Goal: Book appointment/travel/reservation

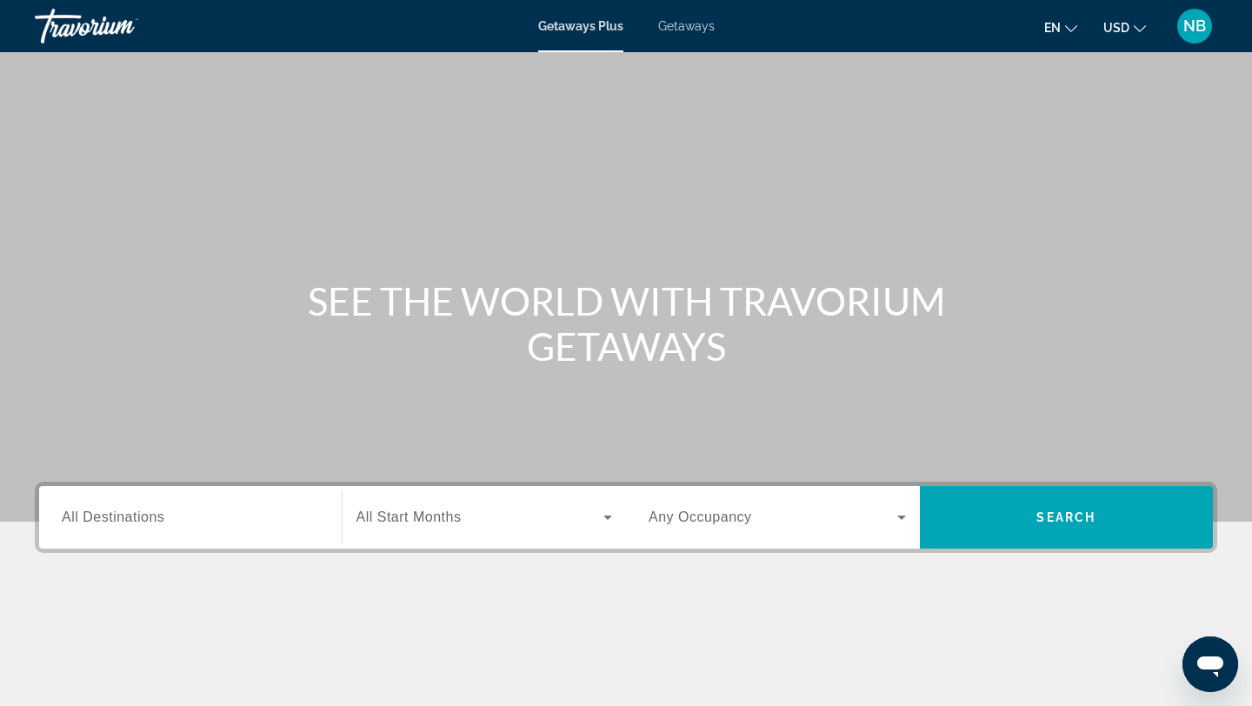
click at [699, 31] on span "Getaways" at bounding box center [686, 26] width 57 height 14
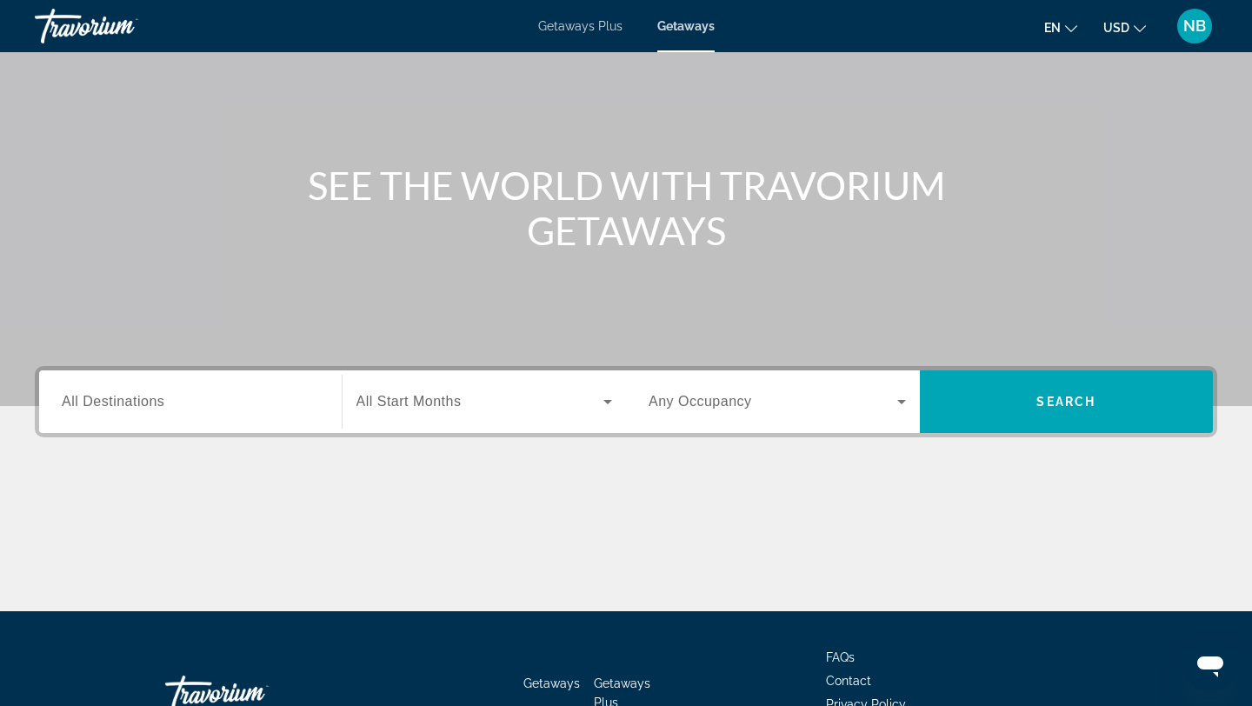
scroll to position [118, 0]
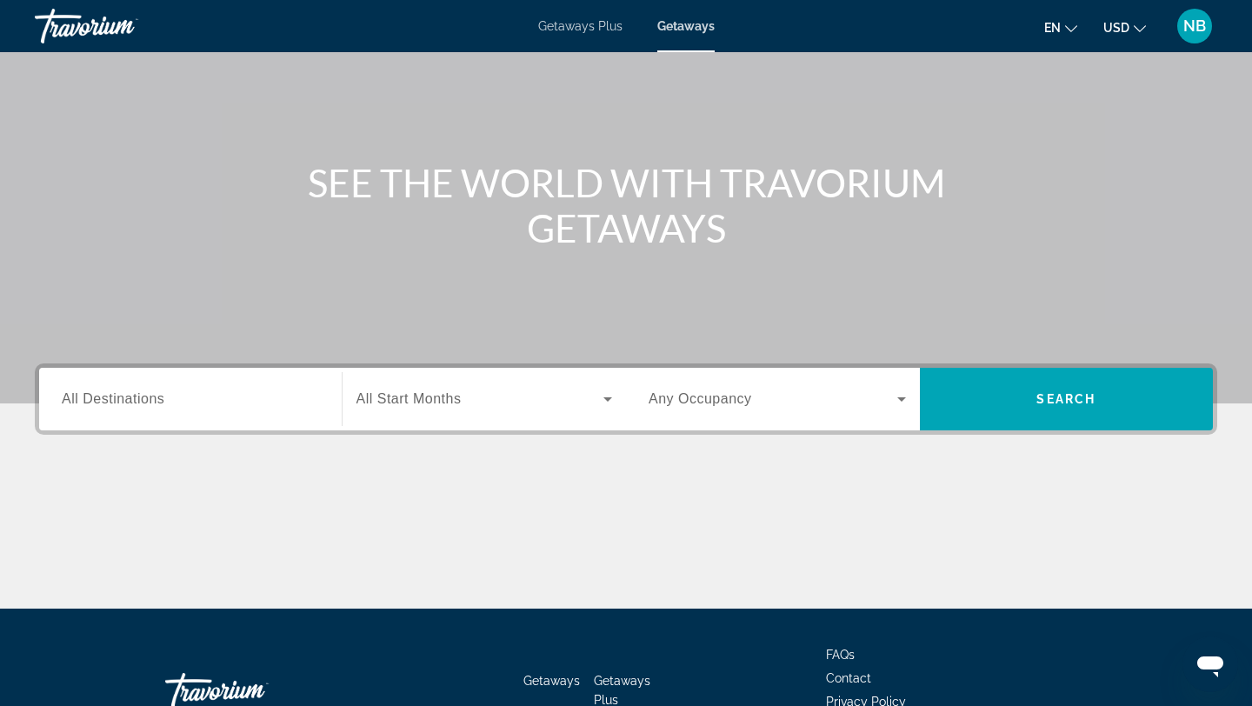
click at [242, 405] on input "Destination All Destinations" at bounding box center [190, 399] width 257 height 21
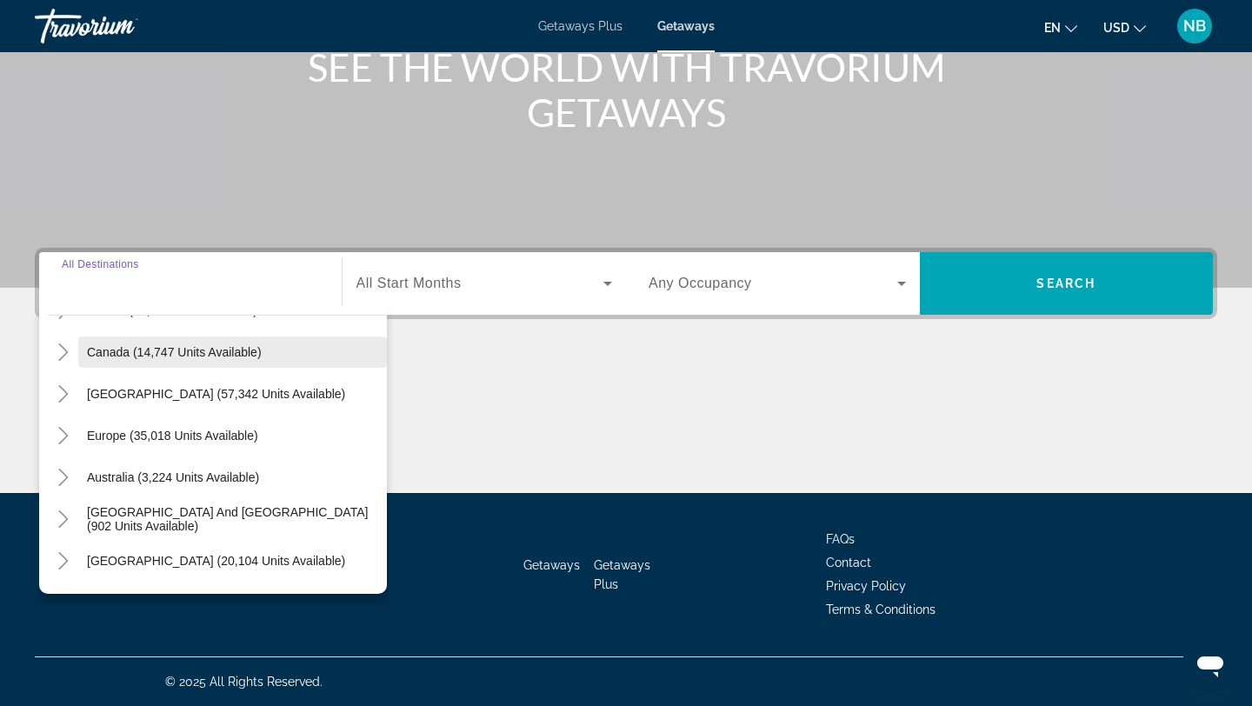
scroll to position [121, 0]
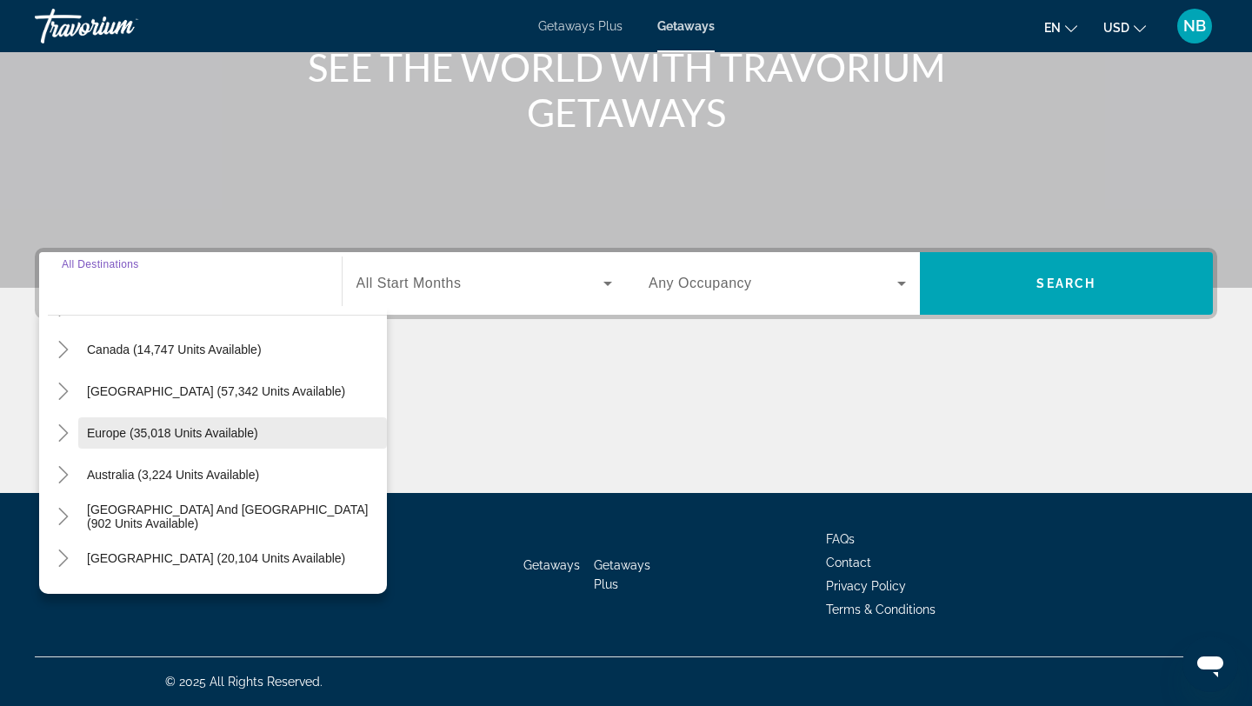
click at [201, 429] on span "Europe (35,018 units available)" at bounding box center [172, 433] width 171 height 14
type input "**********"
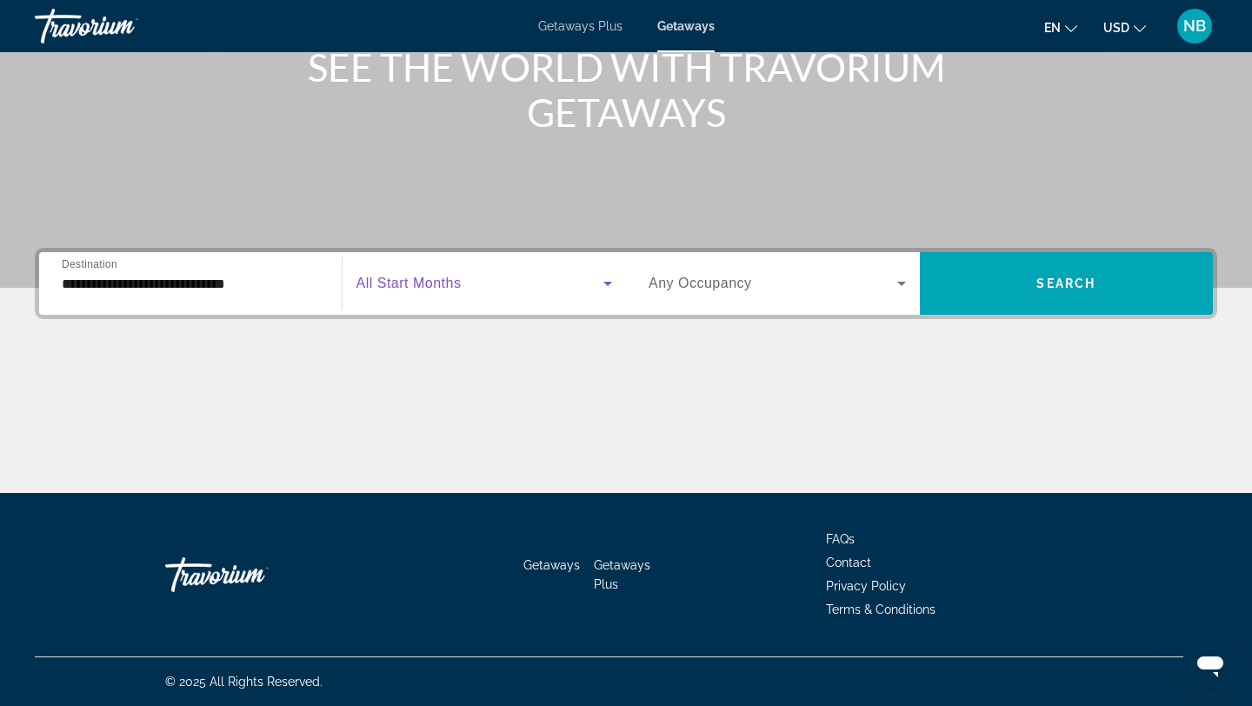
click at [555, 282] on span "Search widget" at bounding box center [480, 283] width 248 height 21
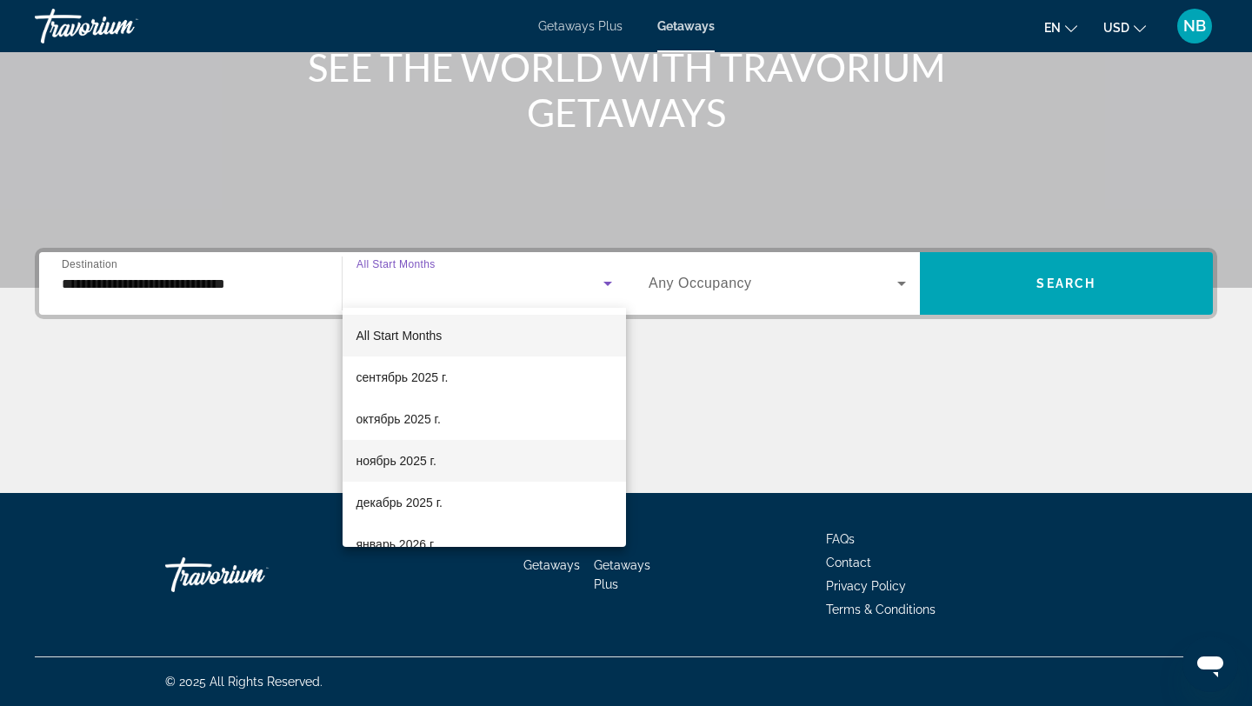
click at [413, 467] on span "ноябрь 2025 г." at bounding box center [396, 460] width 80 height 21
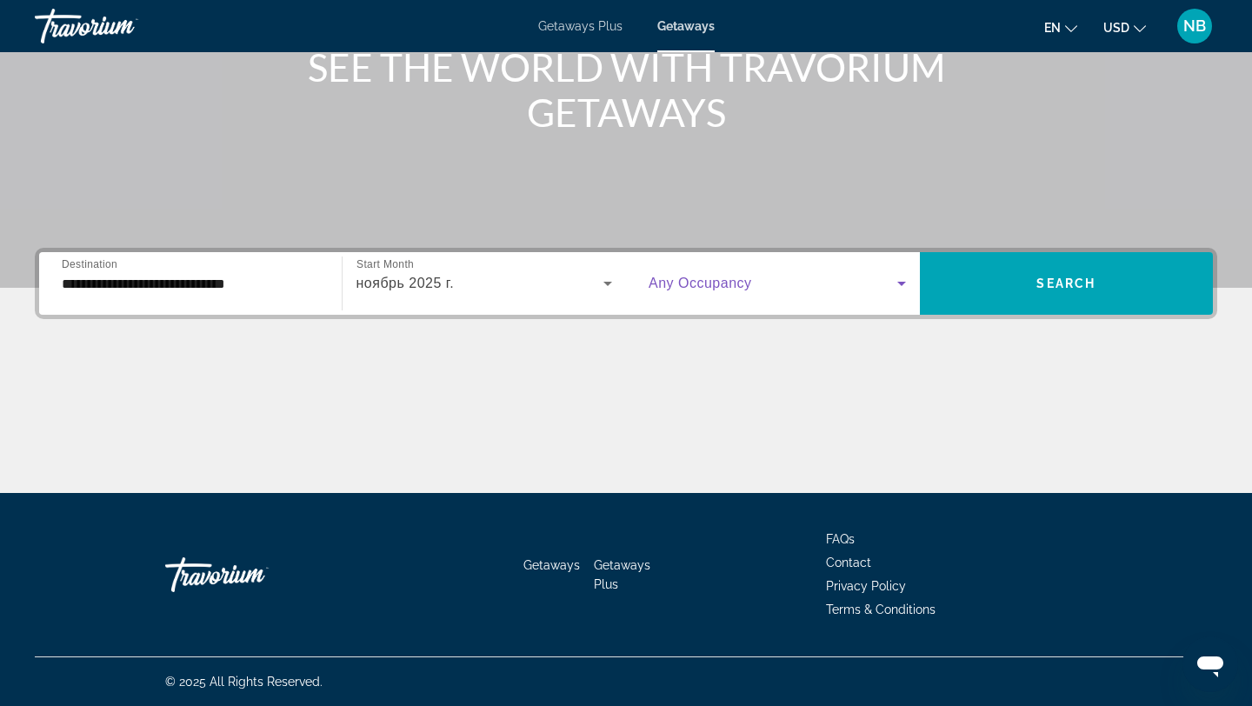
click at [887, 289] on span "Search widget" at bounding box center [772, 283] width 249 height 21
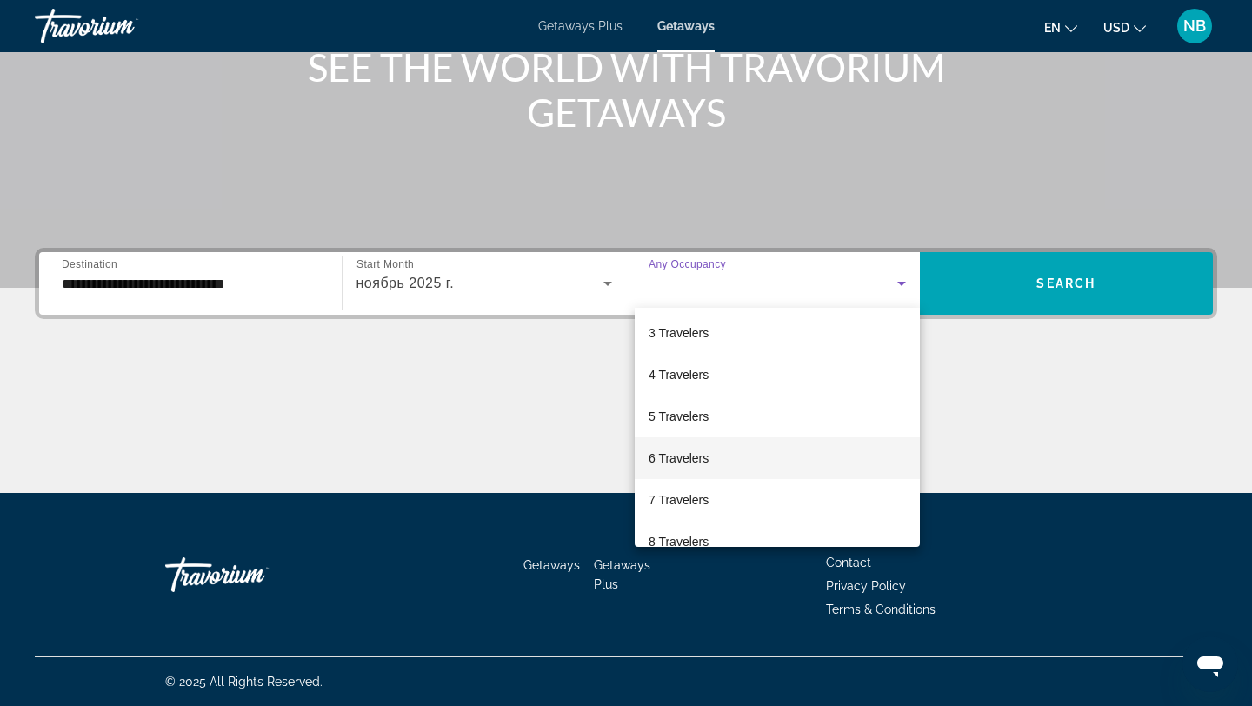
scroll to position [192, 0]
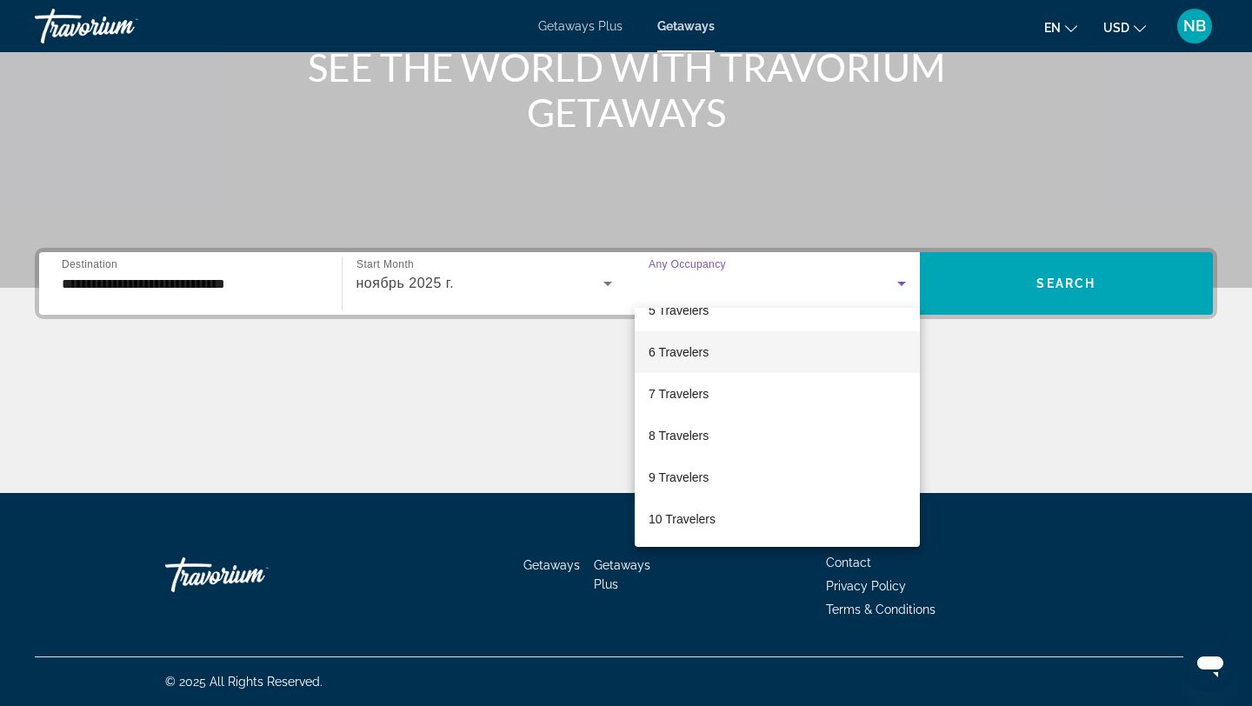
click at [718, 356] on mat-option "6 Travelers" at bounding box center [777, 352] width 285 height 42
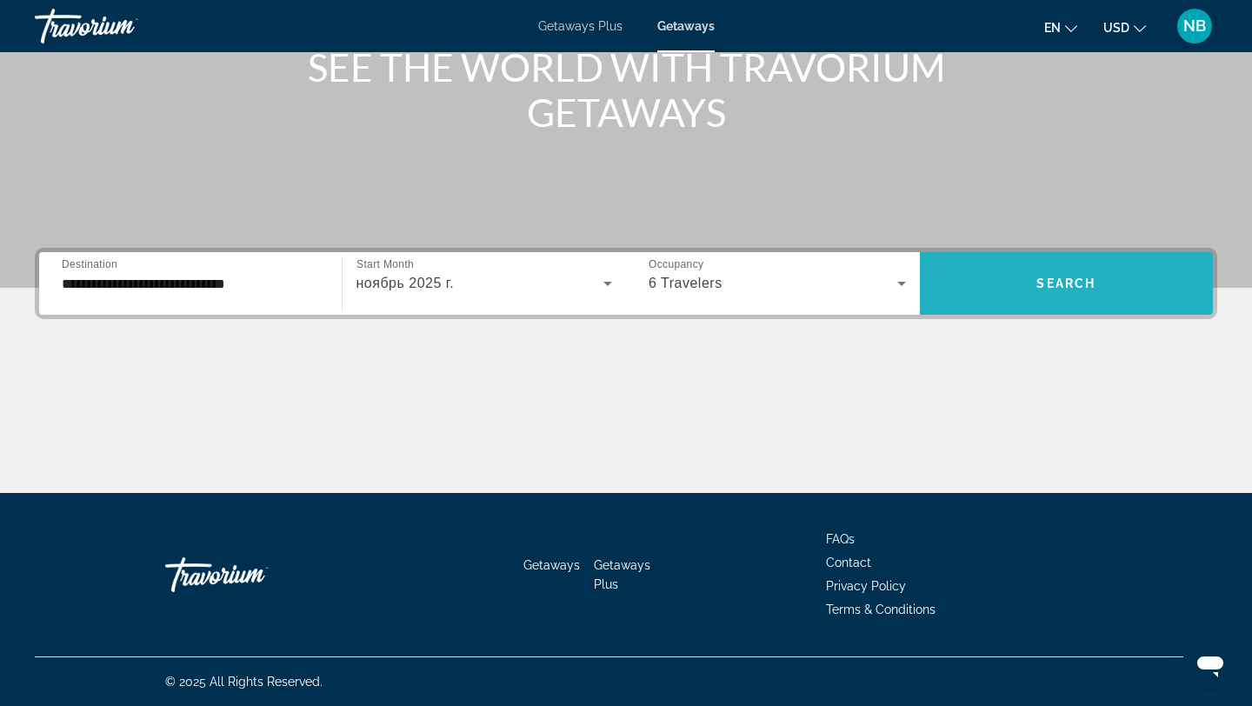
click at [1087, 273] on span "Search widget" at bounding box center [1067, 284] width 294 height 42
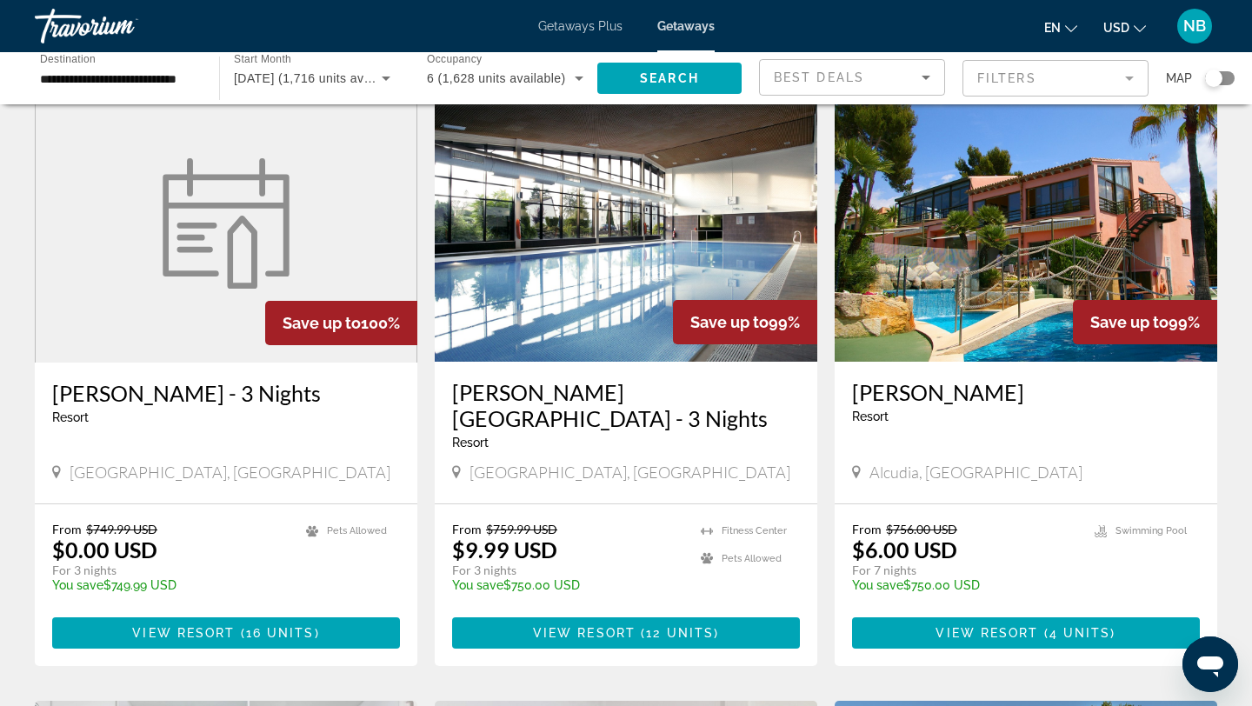
scroll to position [633, 0]
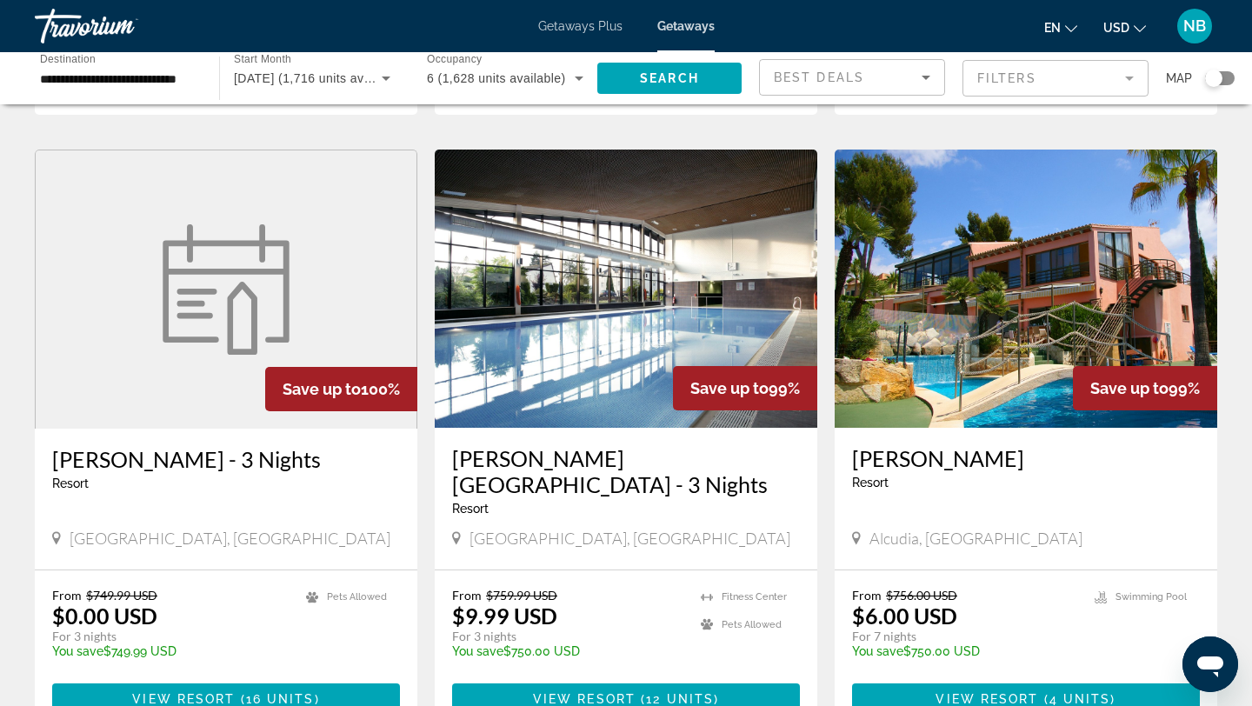
click at [1057, 253] on img "Main content" at bounding box center [1025, 289] width 382 height 278
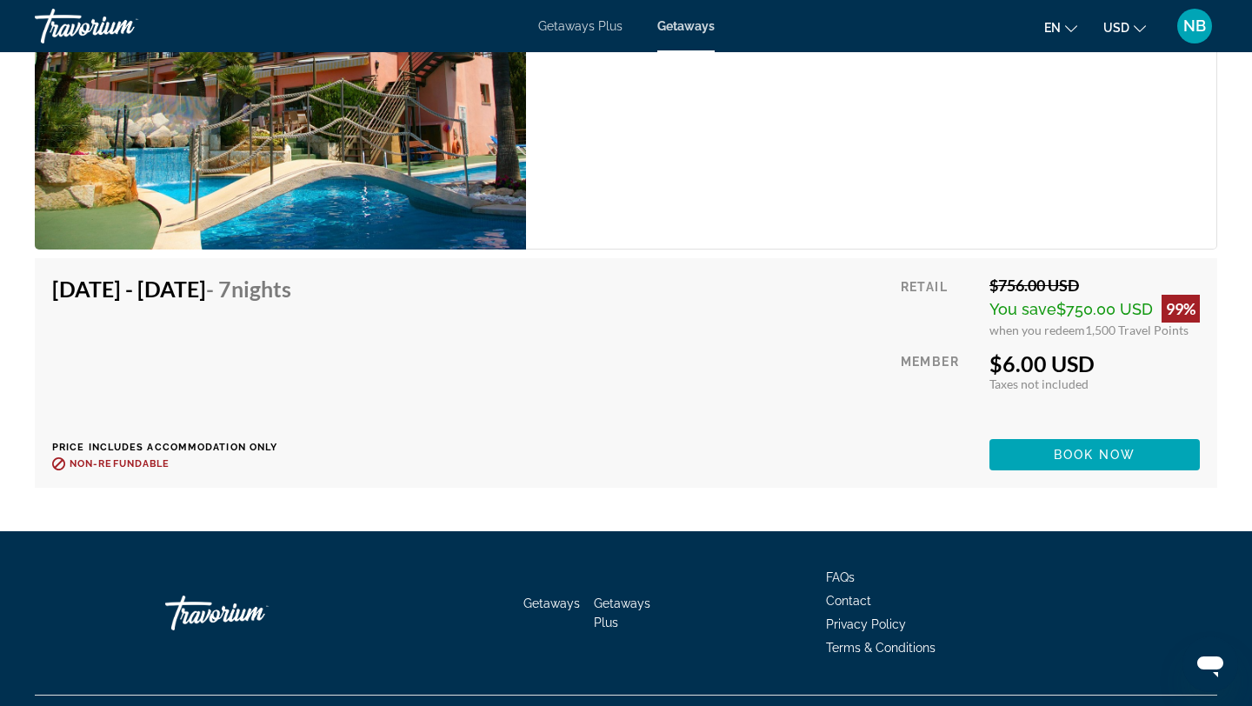
scroll to position [3227, 0]
